Goal: Task Accomplishment & Management: Use online tool/utility

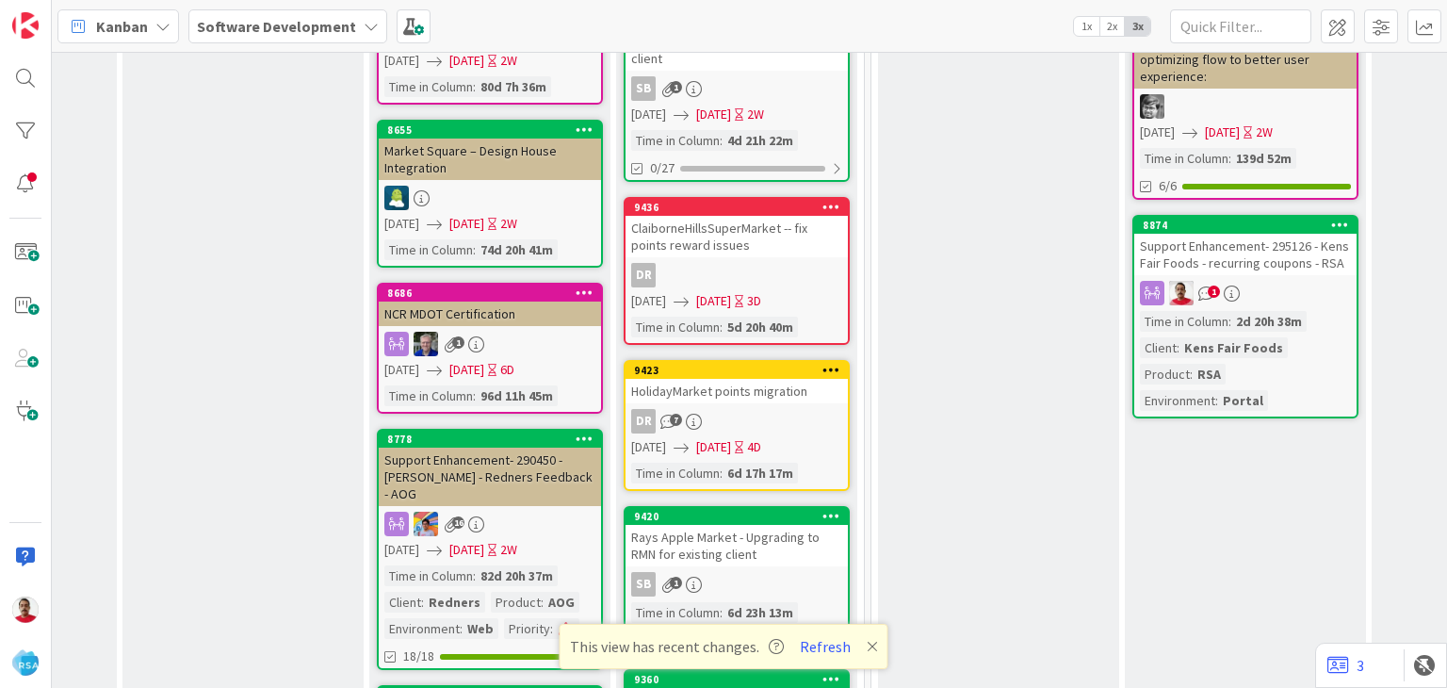
scroll to position [1130, 2210]
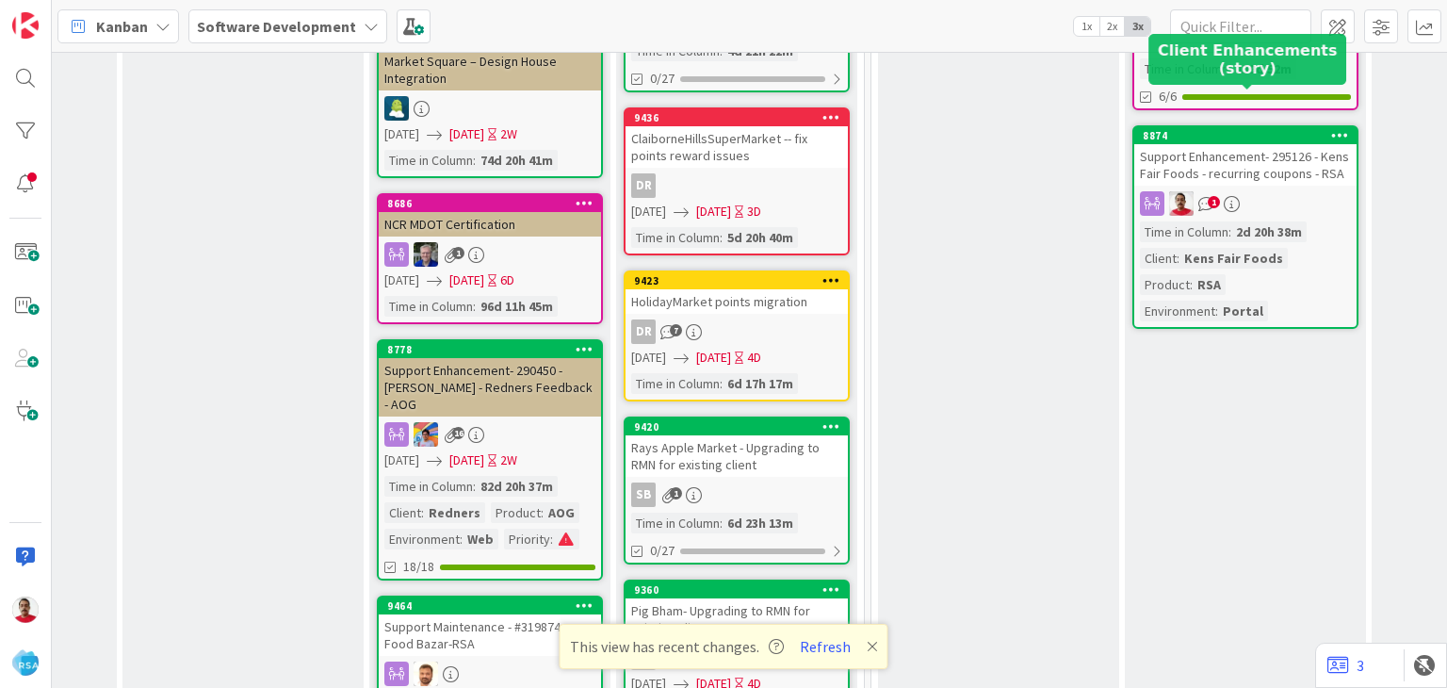
click at [1221, 129] on div "8874" at bounding box center [1250, 135] width 214 height 13
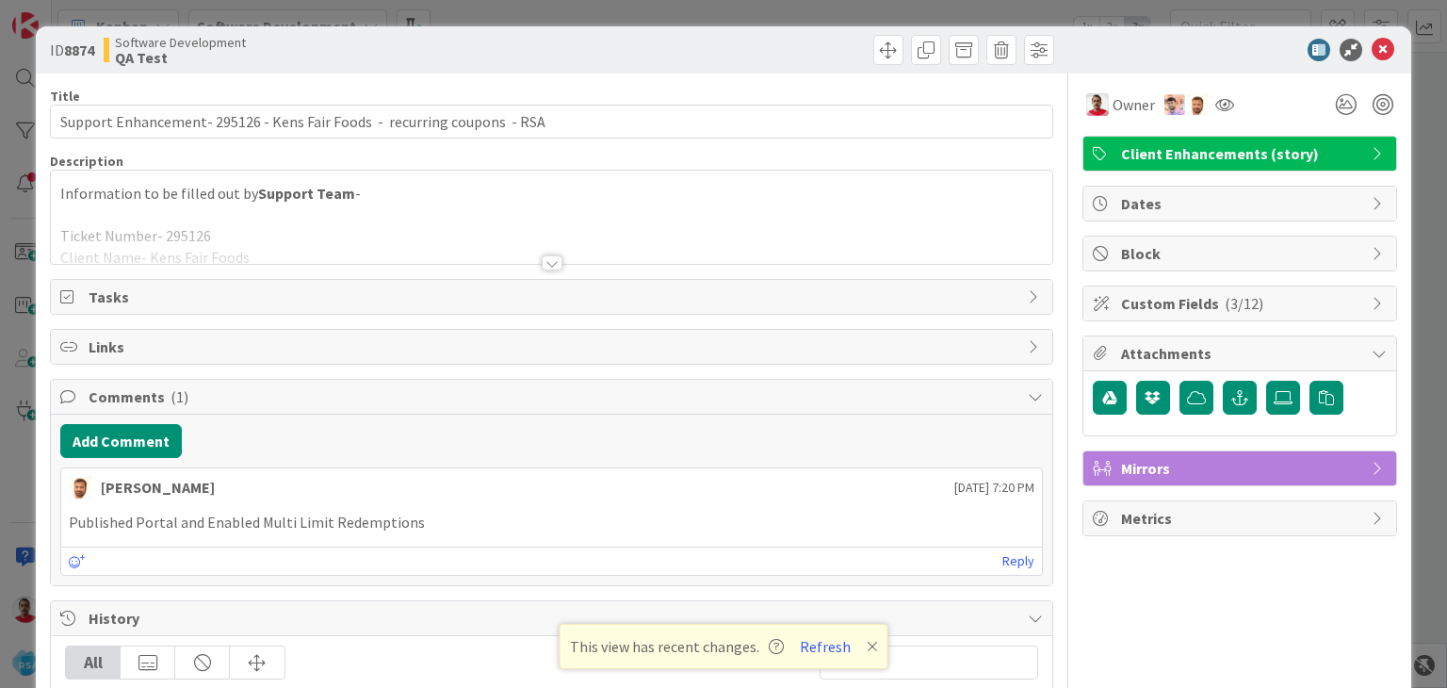
click at [542, 261] on div at bounding box center [552, 262] width 21 height 15
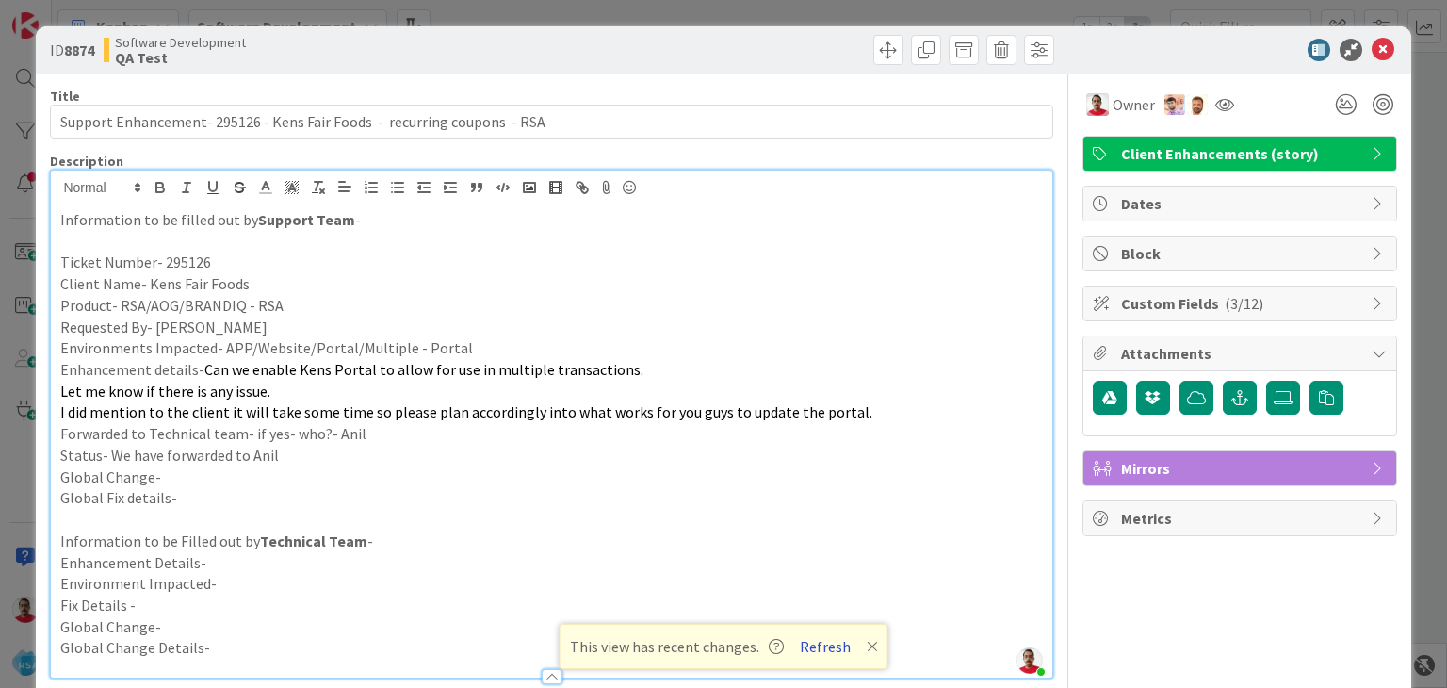
click at [814, 652] on button "Refresh" at bounding box center [825, 646] width 64 height 24
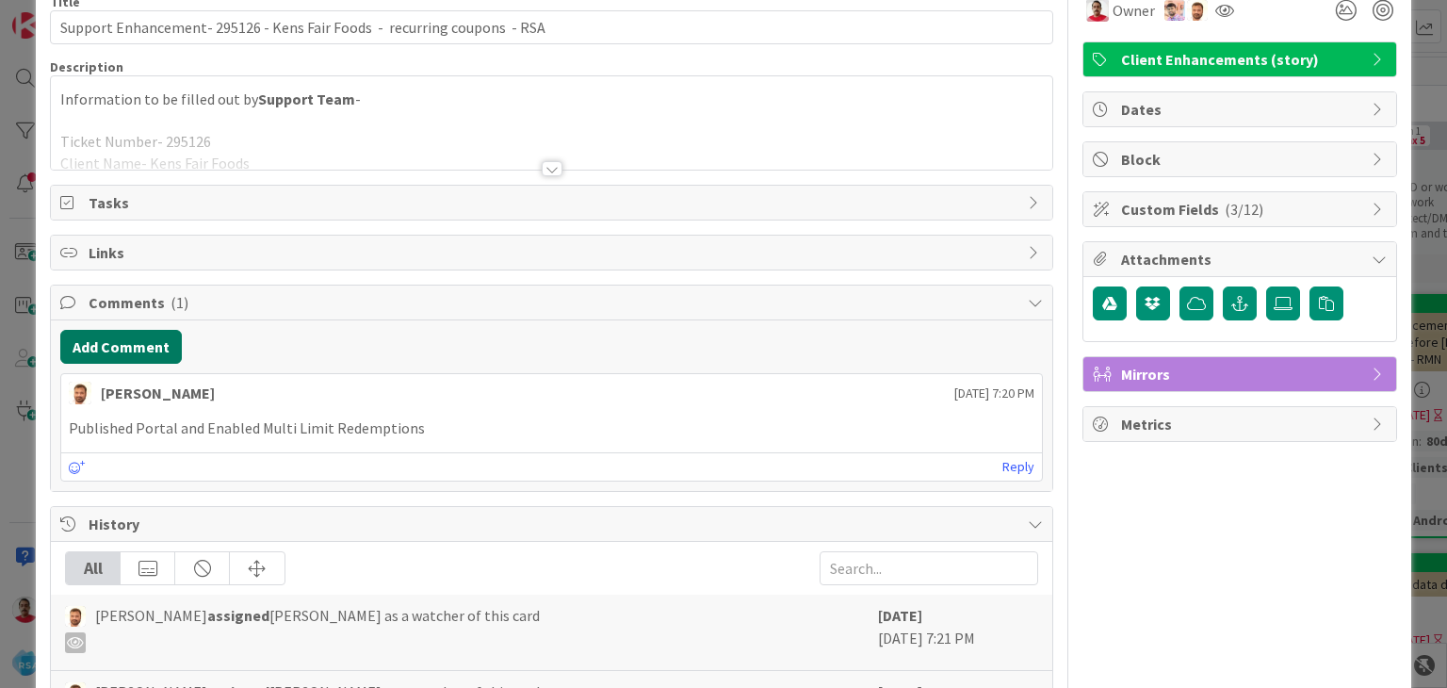
click at [101, 347] on button "Add Comment" at bounding box center [121, 347] width 122 height 34
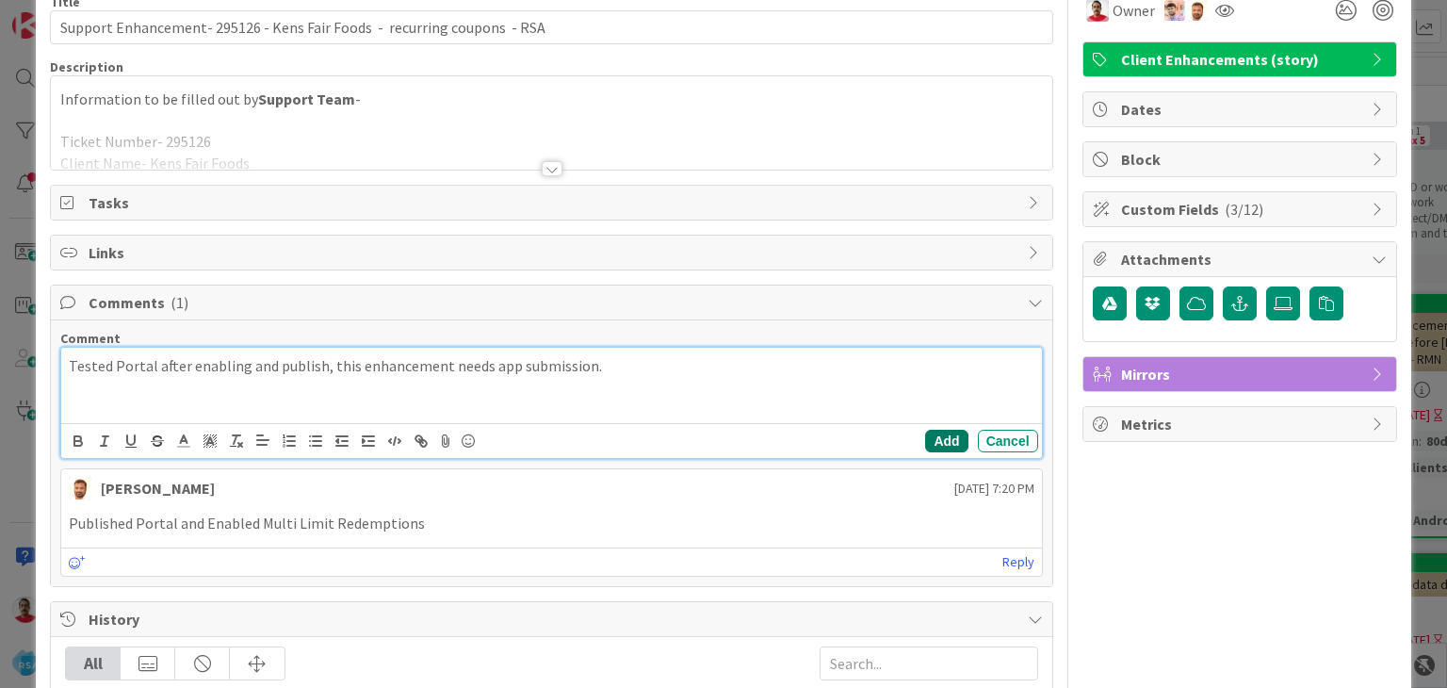
click at [925, 437] on button "Add" at bounding box center [946, 441] width 42 height 23
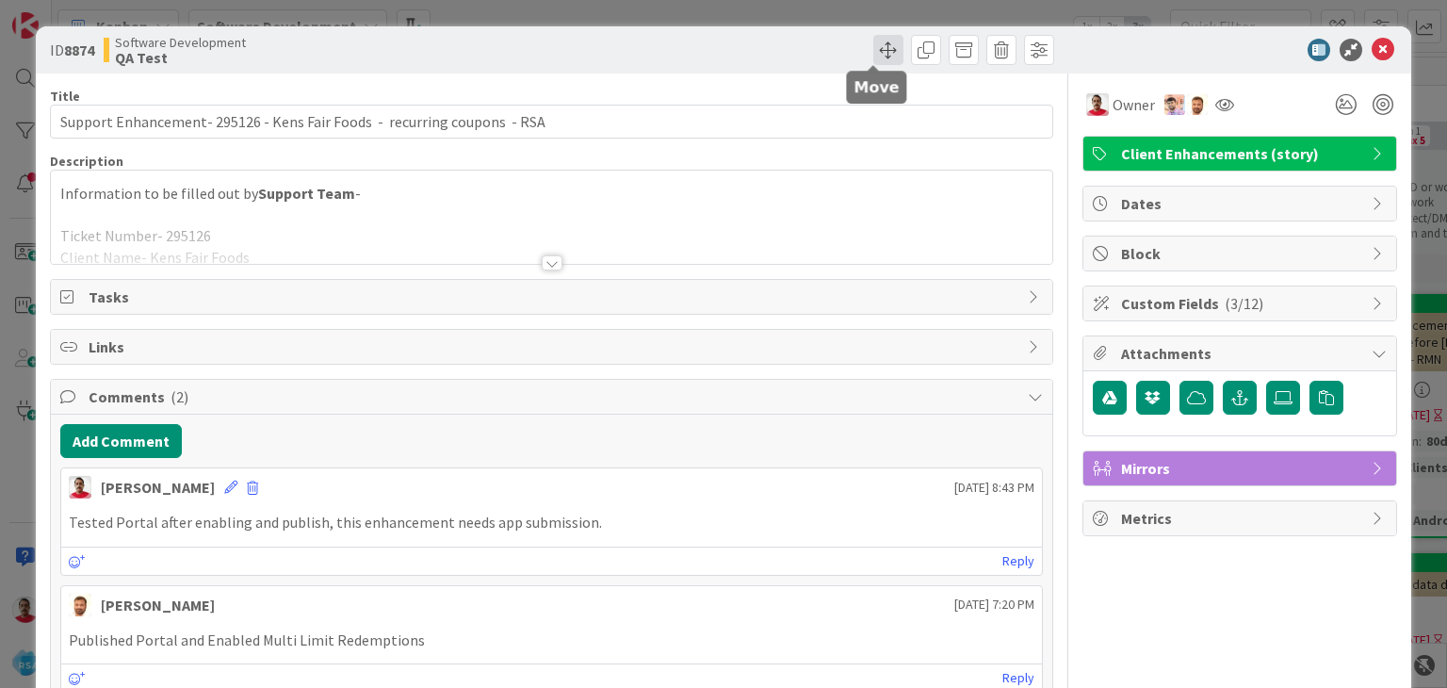
click at [873, 56] on span at bounding box center [888, 50] width 30 height 30
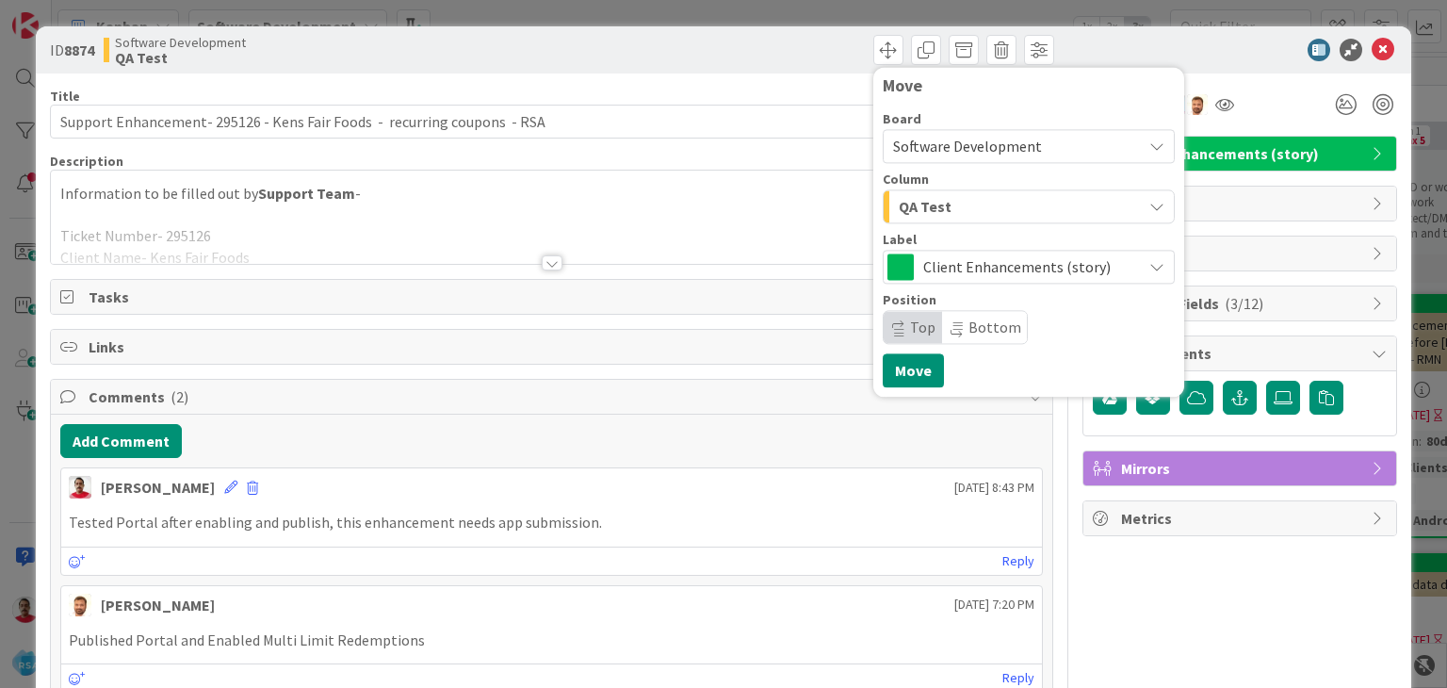
click at [926, 201] on span "QA Test" at bounding box center [925, 206] width 53 height 24
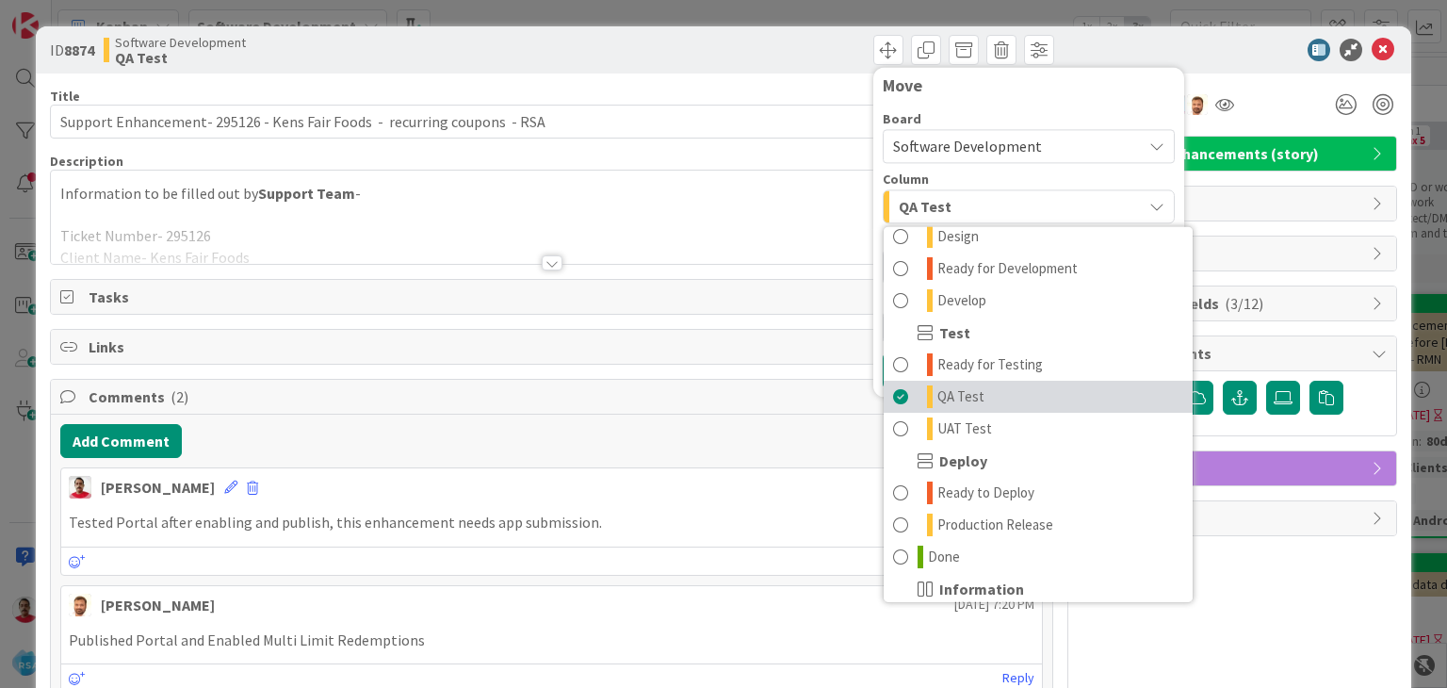
scroll to position [471, 0]
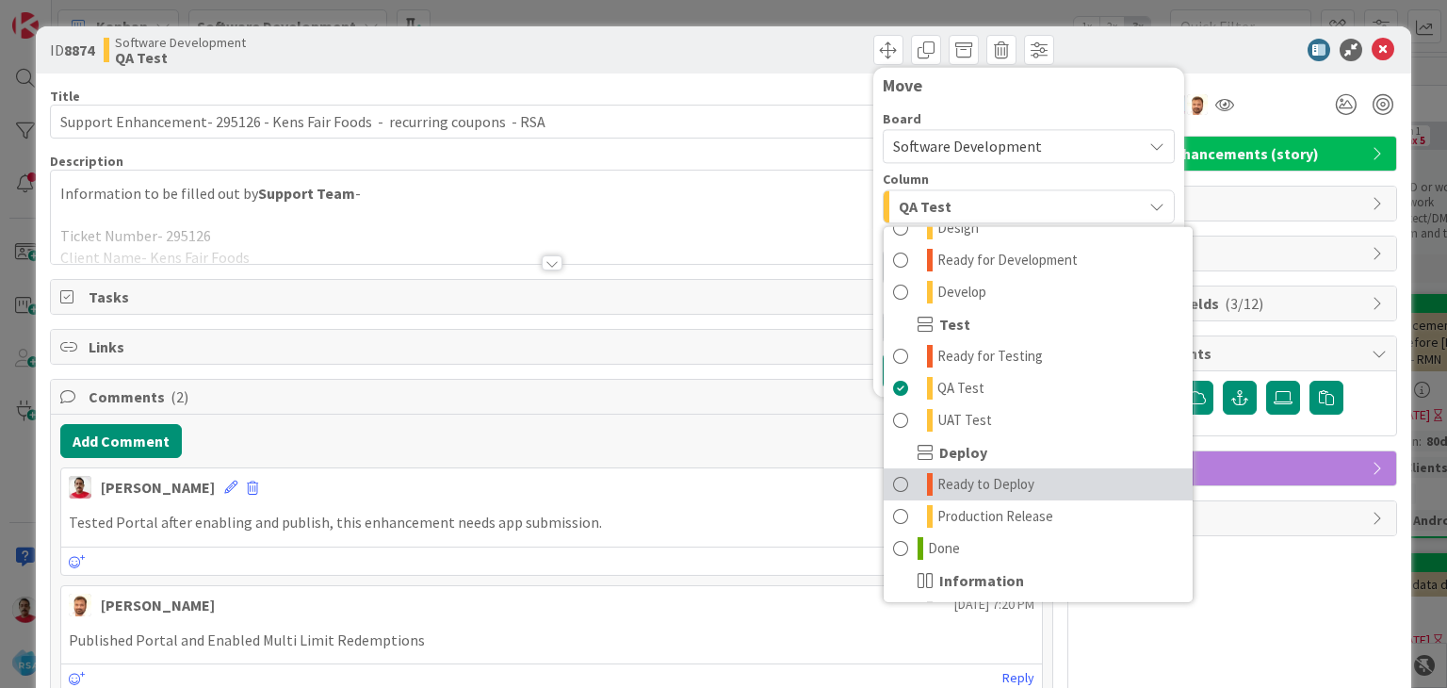
click at [983, 488] on span "Ready to Deploy" at bounding box center [985, 484] width 97 height 23
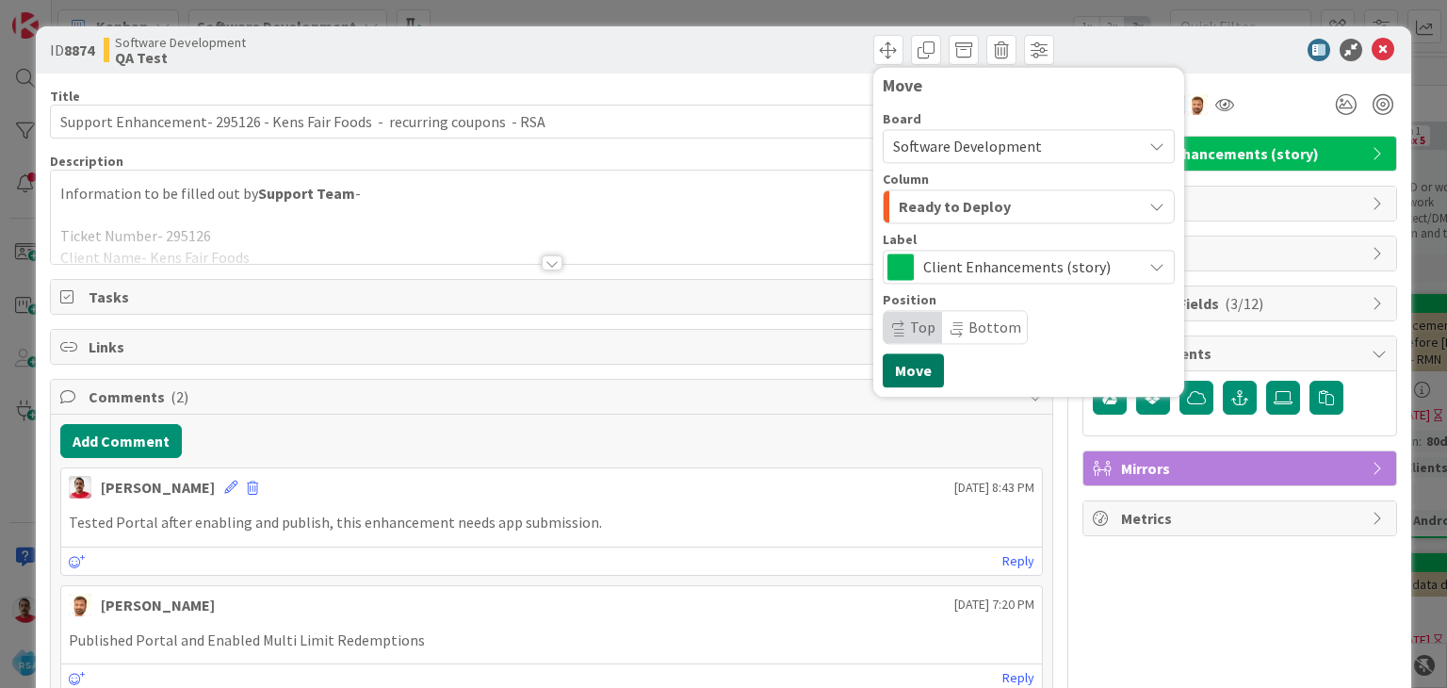
click at [886, 366] on button "Move" at bounding box center [913, 370] width 61 height 34
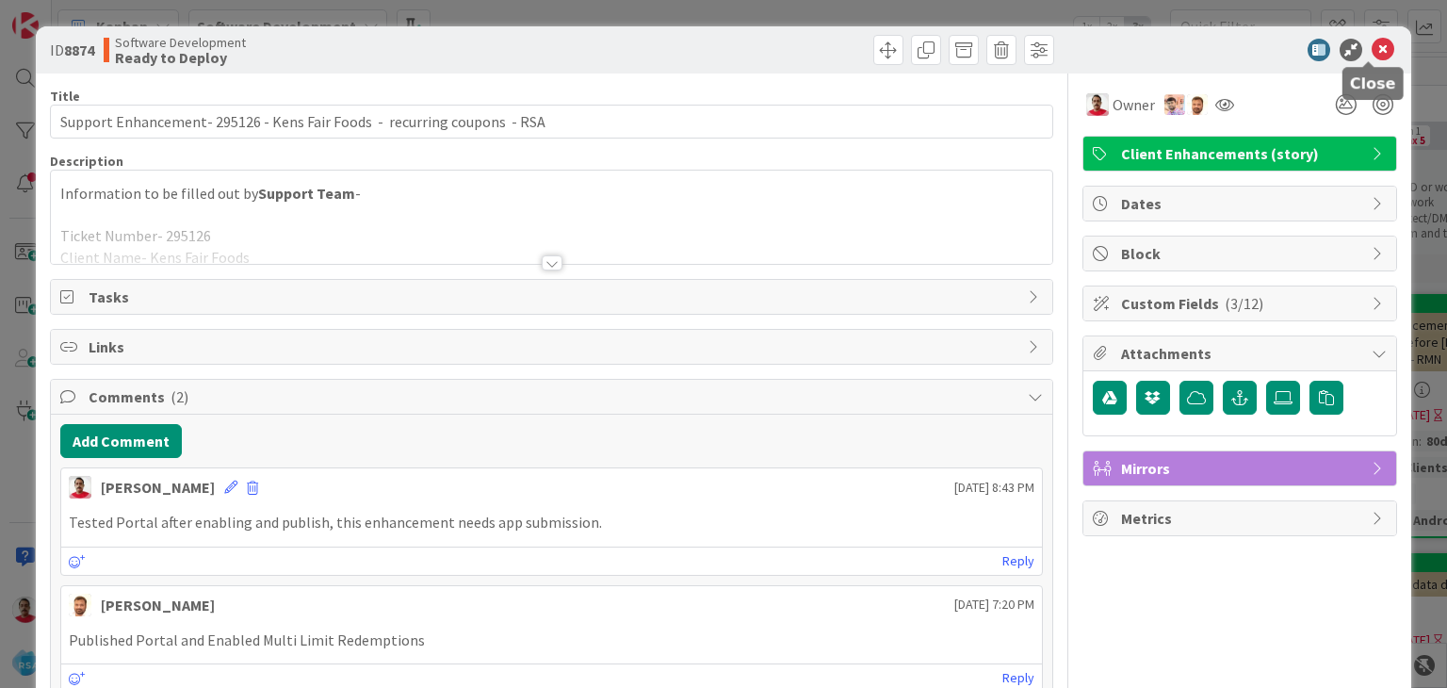
click at [1372, 52] on icon at bounding box center [1383, 50] width 23 height 23
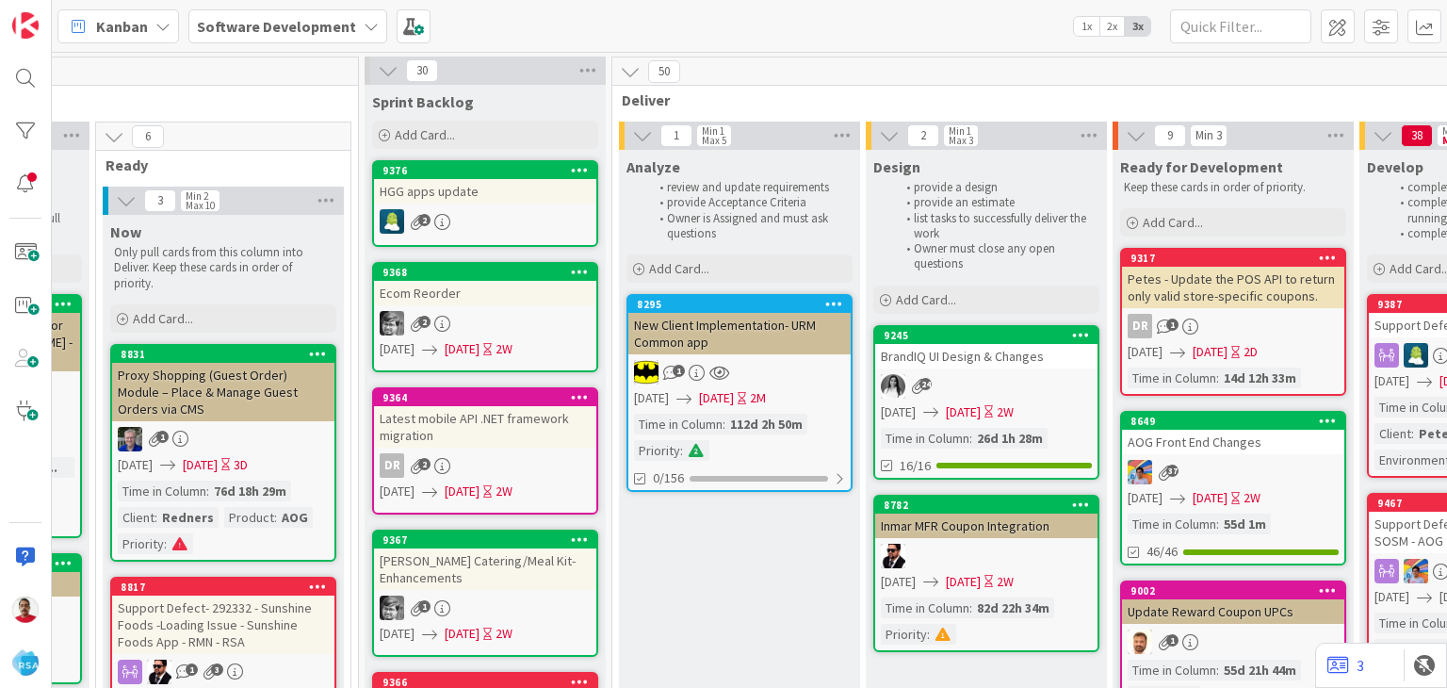
scroll to position [0, 1486]
